Goal: Task Accomplishment & Management: Manage account settings

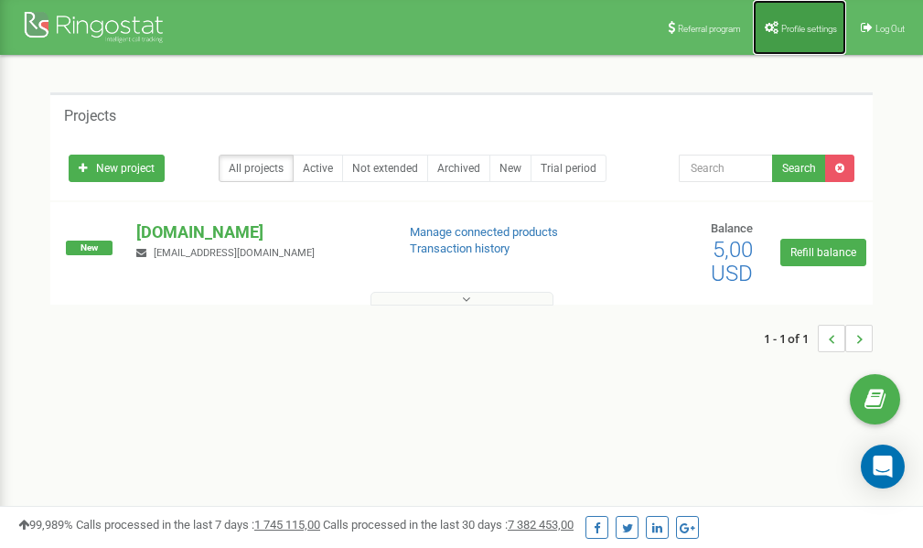
click at [816, 30] on span "Profile settings" at bounding box center [809, 29] width 56 height 10
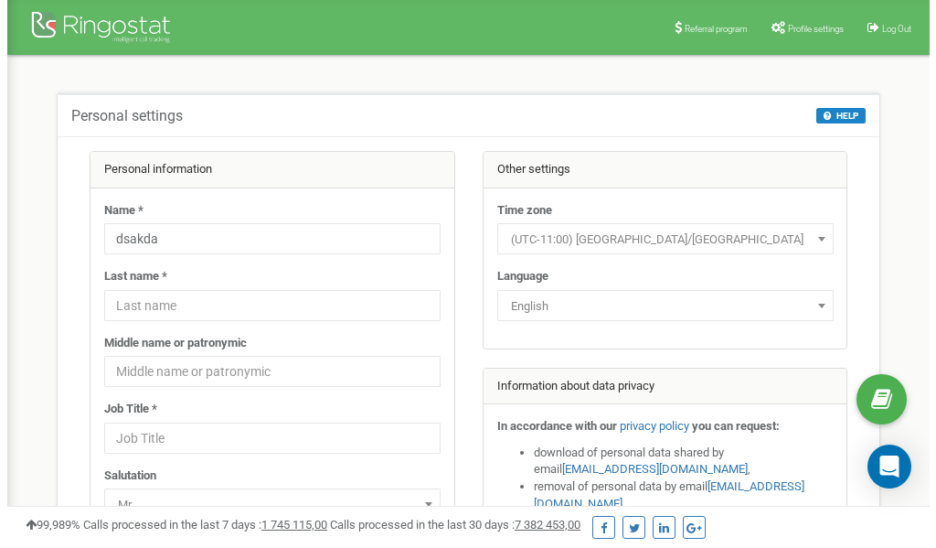
scroll to position [91, 0]
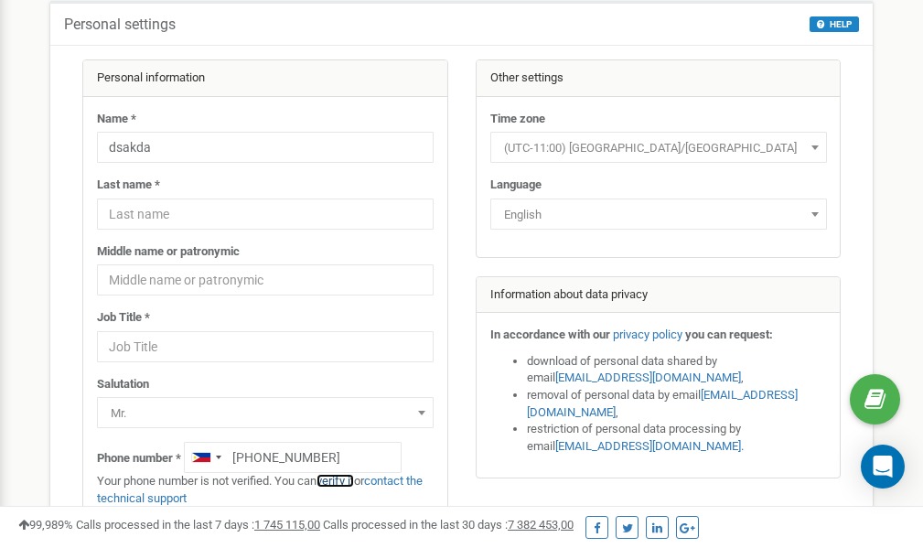
click at [338, 481] on link "verify it" at bounding box center [334, 481] width 37 height 14
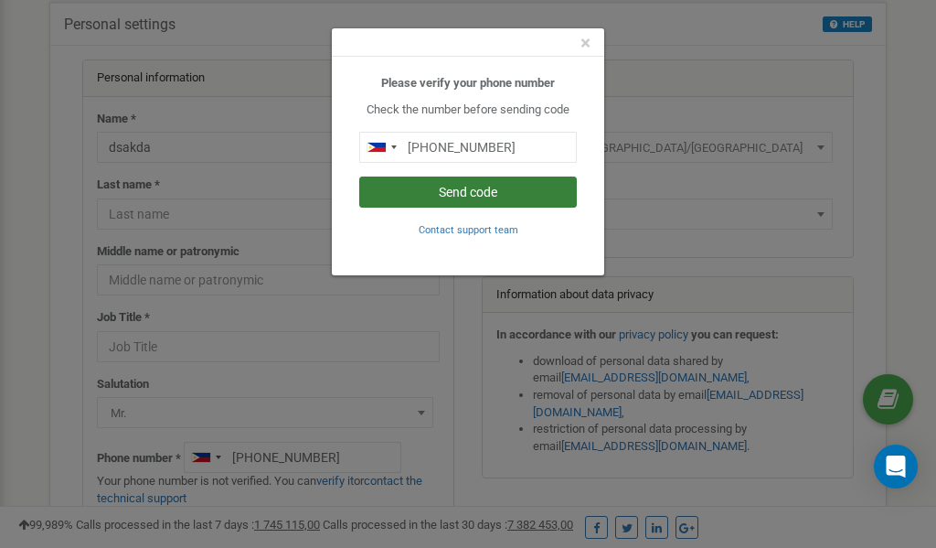
click at [456, 194] on button "Send code" at bounding box center [468, 191] width 218 height 31
